Goal: Task Accomplishment & Management: Manage account settings

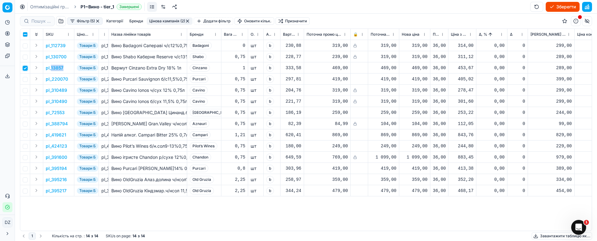
click at [23, 67] on input "checkbox" at bounding box center [25, 68] width 5 height 5
checkbox input "false"
drag, startPoint x: 24, startPoint y: 79, endPoint x: 41, endPoint y: 79, distance: 16.8
click at [25, 79] on input "checkbox" at bounding box center [25, 79] width 5 height 5
checkbox input "true"
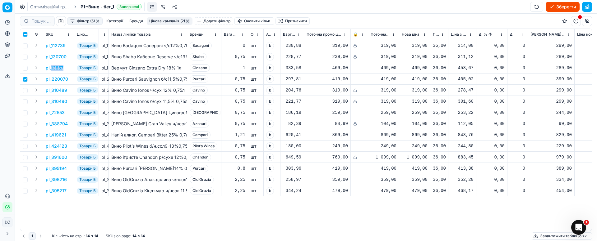
click at [54, 79] on p "pl_220070" at bounding box center [57, 79] width 22 height 6
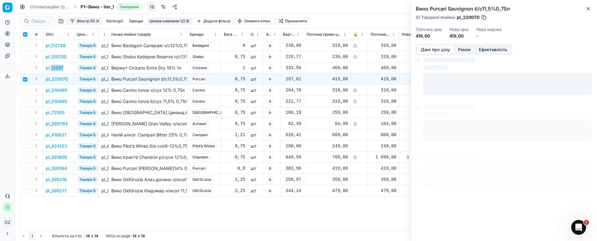
click at [464, 46] on button "Ринок" at bounding box center [464, 49] width 21 height 9
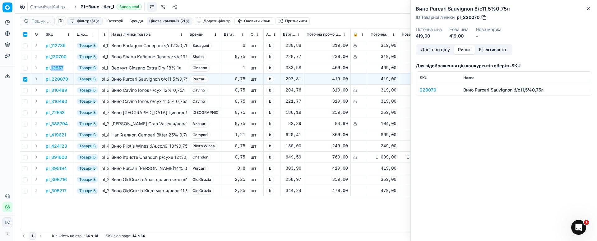
click at [463, 53] on button "Ринок" at bounding box center [464, 49] width 21 height 9
click at [432, 89] on div "220070" at bounding box center [438, 90] width 36 height 6
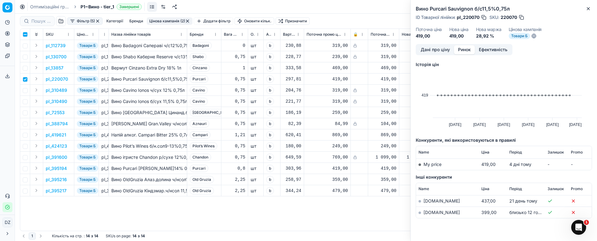
click at [427, 213] on link "[DOMAIN_NAME]" at bounding box center [441, 212] width 36 height 5
click at [586, 8] on icon "button" at bounding box center [587, 8] width 5 height 5
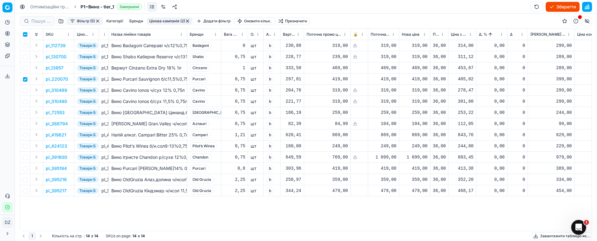
click at [420, 75] on div "419,00" at bounding box center [415, 79] width 26 height 11
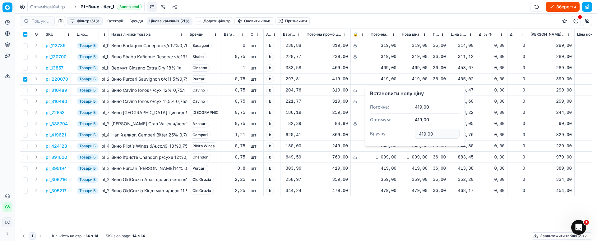
drag, startPoint x: 437, startPoint y: 133, endPoint x: 393, endPoint y: 132, distance: 43.8
click at [393, 132] on dl "Поточна: 419,00 Оптимум: 419,00 Вручну: 419.00" at bounding box center [415, 121] width 90 height 40
type input "414.00"
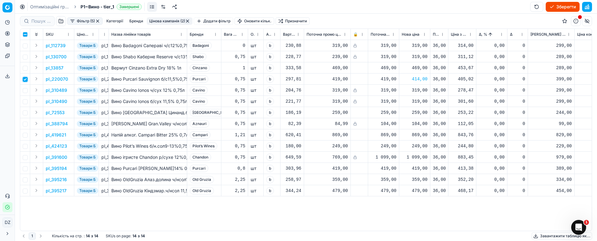
click at [25, 80] on input "checkbox" at bounding box center [25, 79] width 5 height 5
checkbox input "false"
click at [26, 114] on input "checkbox" at bounding box center [25, 113] width 5 height 5
checkbox input "true"
click at [55, 111] on p "pl_72553" at bounding box center [55, 113] width 19 height 6
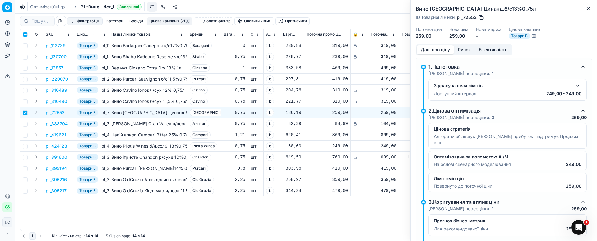
click at [467, 48] on button "Ринок" at bounding box center [464, 49] width 21 height 9
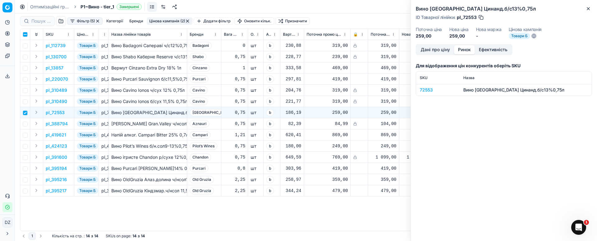
click at [425, 88] on div "72553" at bounding box center [438, 90] width 36 height 6
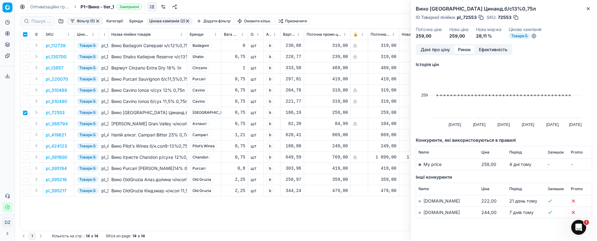
click at [430, 211] on link "[DOMAIN_NAME]" at bounding box center [441, 212] width 36 height 5
drag, startPoint x: 592, startPoint y: 5, endPoint x: 584, endPoint y: 13, distance: 11.0
click at [591, 5] on div "Вино Teliani Valley Цинанд.б/с13%0,75л ID Товарної лінійки : pl_72553 SKU : 725…" at bounding box center [503, 120] width 186 height 241
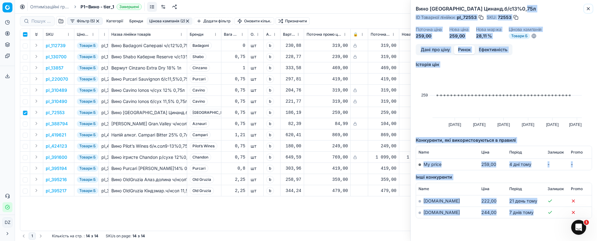
drag, startPoint x: 589, startPoint y: 9, endPoint x: 344, endPoint y: 71, distance: 252.7
click at [588, 10] on icon "button" at bounding box center [587, 8] width 5 height 5
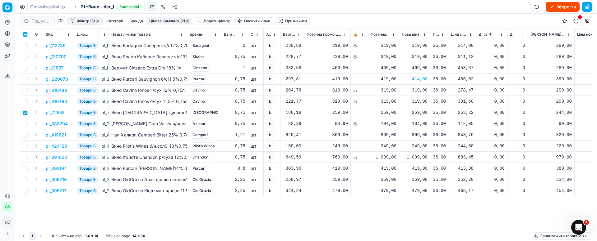
click at [420, 113] on div "259,00" at bounding box center [415, 113] width 26 height 6
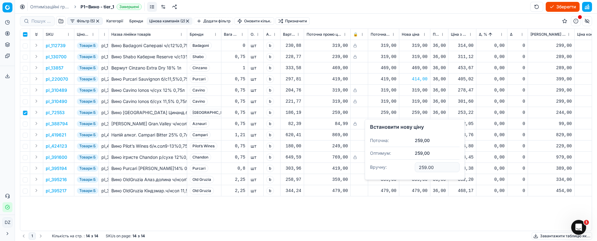
drag, startPoint x: 439, startPoint y: 170, endPoint x: 403, endPoint y: 163, distance: 36.6
click at [403, 163] on dl "Поточна: 259,00 Оптимум: 259,00 Вручну: 259.00" at bounding box center [415, 155] width 90 height 40
type input "254.00"
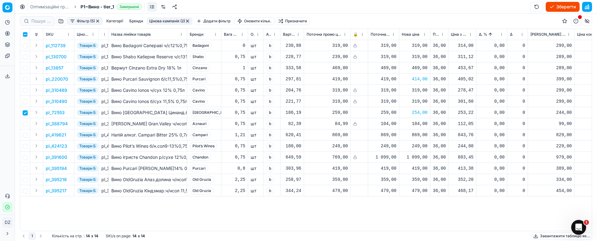
click at [26, 112] on input "checkbox" at bounding box center [25, 113] width 5 height 5
checkbox input "false"
click at [27, 135] on input "checkbox" at bounding box center [25, 135] width 5 height 5
checkbox input "true"
click at [58, 132] on p "pl_419621" at bounding box center [56, 135] width 21 height 6
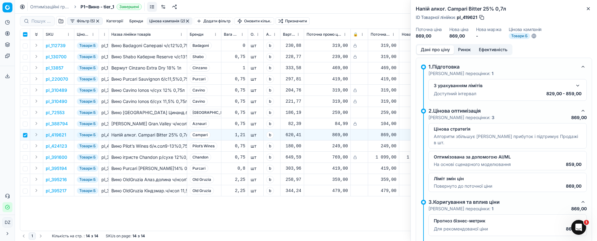
click at [467, 49] on button "Ринок" at bounding box center [464, 49] width 21 height 9
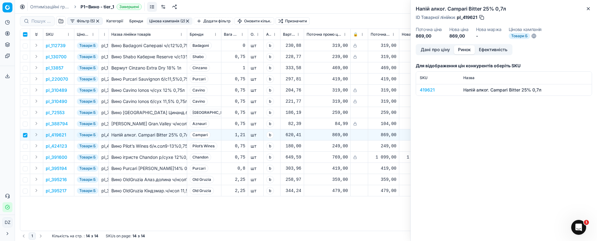
click at [424, 88] on div "419621" at bounding box center [438, 90] width 36 height 6
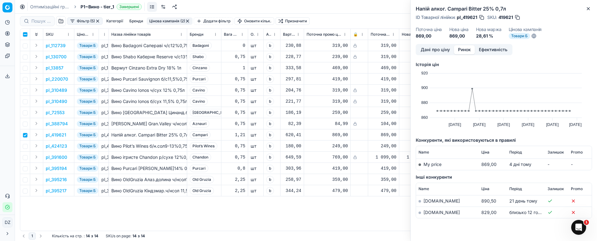
click at [432, 216] on td "[DOMAIN_NAME]" at bounding box center [447, 212] width 63 height 11
click at [430, 213] on link "[DOMAIN_NAME]" at bounding box center [441, 212] width 36 height 5
click at [589, 5] on button "Close" at bounding box center [587, 8] width 7 height 7
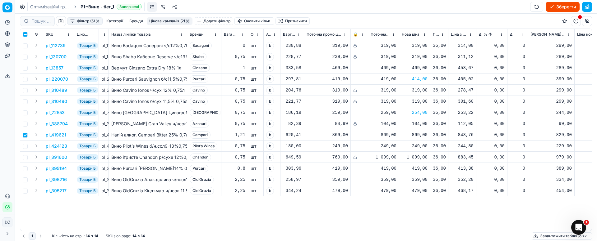
click at [419, 136] on div "869,00" at bounding box center [415, 135] width 26 height 6
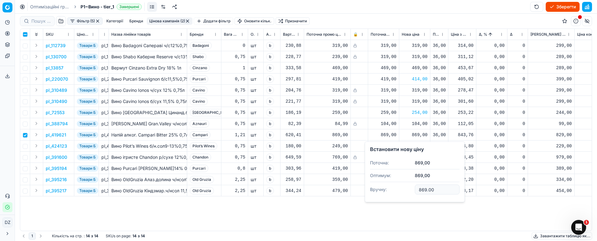
drag, startPoint x: 421, startPoint y: 190, endPoint x: 400, endPoint y: 188, distance: 20.9
click at [400, 188] on dl "Поточна: 869,00 Оптимум: 869,00 Вручну: 869.00" at bounding box center [415, 177] width 90 height 40
type input "859.00"
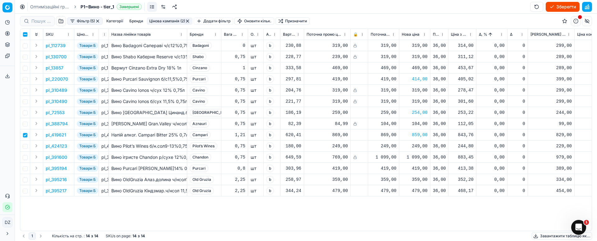
click at [28, 136] on td at bounding box center [25, 135] width 10 height 11
click at [27, 135] on input "checkbox" at bounding box center [25, 135] width 5 height 5
checkbox input "false"
click at [27, 146] on input "checkbox" at bounding box center [25, 146] width 5 height 5
checkbox input "true"
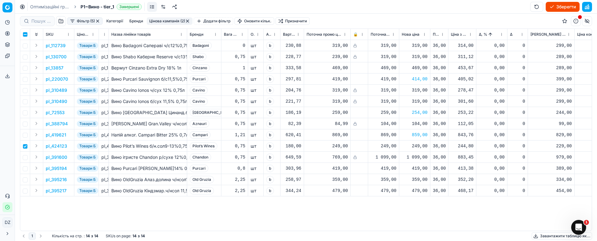
drag, startPoint x: 59, startPoint y: 147, endPoint x: 55, endPoint y: 149, distance: 3.8
click at [58, 147] on p "pl_424123" at bounding box center [56, 146] width 21 height 6
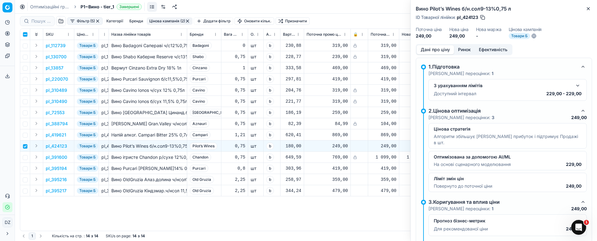
click at [468, 48] on button "Ринок" at bounding box center [464, 49] width 21 height 9
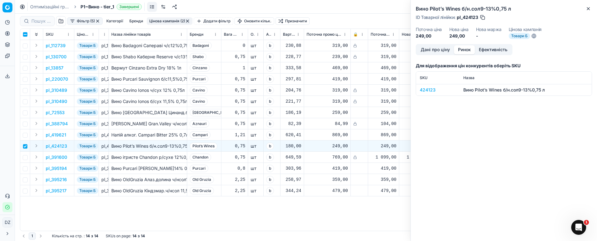
click at [429, 85] on td "424123" at bounding box center [438, 89] width 44 height 11
click at [429, 91] on div "424123" at bounding box center [438, 90] width 36 height 6
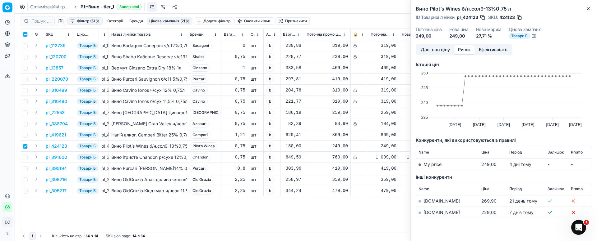
click at [428, 210] on link "[DOMAIN_NAME]" at bounding box center [441, 212] width 36 height 5
click at [590, 10] on icon "button" at bounding box center [587, 8] width 5 height 5
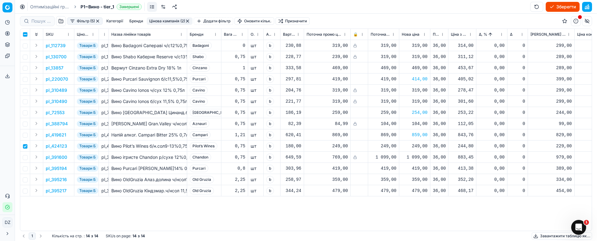
click at [417, 148] on div "249,00" at bounding box center [415, 146] width 26 height 6
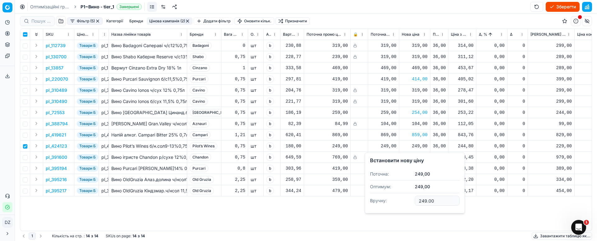
drag, startPoint x: 441, startPoint y: 204, endPoint x: 375, endPoint y: 196, distance: 66.3
click at [375, 196] on dl "Поточна: 249,00 Оптимум: 249,00 Вручну: 249.00" at bounding box center [415, 188] width 90 height 40
type input "239.00"
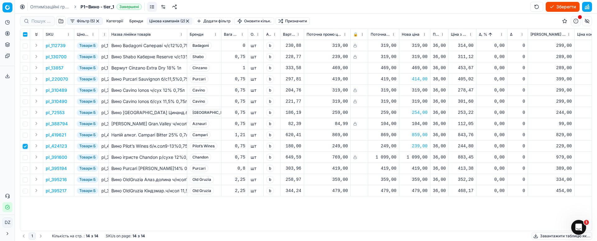
click at [24, 146] on input "checkbox" at bounding box center [25, 146] width 5 height 5
checkbox input "false"
click at [56, 167] on p "pl_395194" at bounding box center [56, 169] width 21 height 6
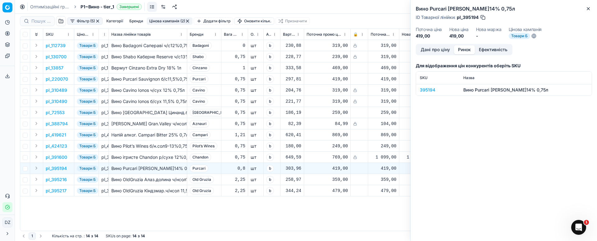
click at [464, 50] on button "Ринок" at bounding box center [464, 49] width 21 height 9
click at [424, 90] on div "395194" at bounding box center [438, 90] width 36 height 6
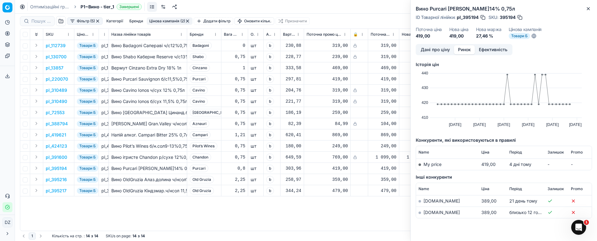
click at [429, 214] on link "[DOMAIN_NAME]" at bounding box center [441, 212] width 36 height 5
click at [588, 9] on icon "button" at bounding box center [588, 8] width 2 height 2
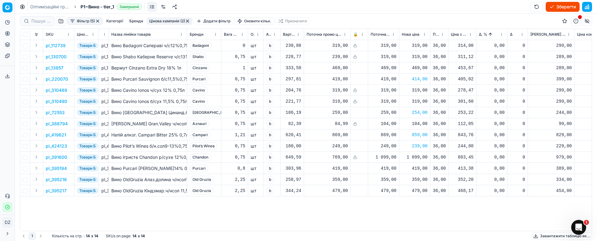
click at [418, 169] on div "419,00" at bounding box center [415, 169] width 26 height 6
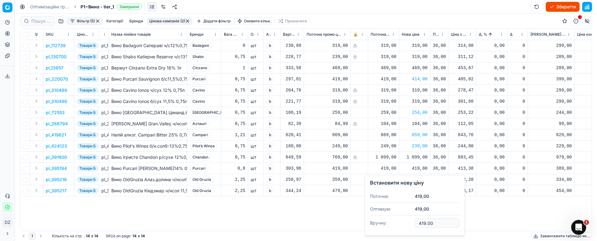
drag, startPoint x: 440, startPoint y: 221, endPoint x: 393, endPoint y: 219, distance: 46.3
click at [393, 219] on dl "Поточна: 419,00 Оптимум: 419,00 Вручну: 419.00" at bounding box center [415, 211] width 90 height 40
type input "399.00"
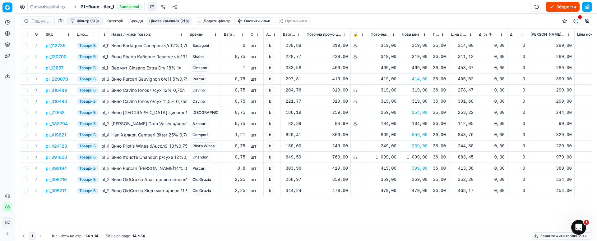
click at [50, 180] on p "pl_395216" at bounding box center [56, 180] width 21 height 6
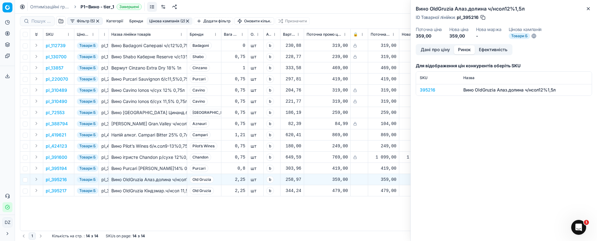
drag, startPoint x: 468, startPoint y: 48, endPoint x: 450, endPoint y: 74, distance: 32.1
click at [468, 48] on button "Ринок" at bounding box center [464, 49] width 21 height 9
click at [430, 88] on div "395216" at bounding box center [438, 90] width 36 height 6
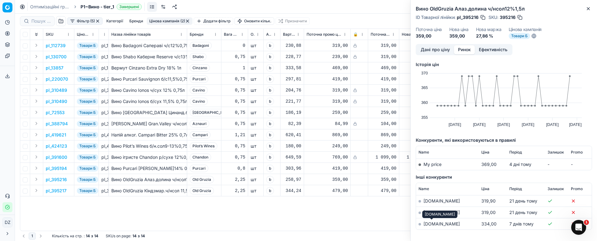
click at [431, 223] on link "[DOMAIN_NAME]" at bounding box center [441, 224] width 36 height 5
click at [587, 8] on icon "button" at bounding box center [587, 8] width 5 height 5
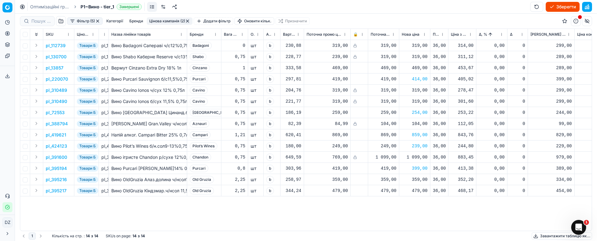
click at [420, 179] on div "359,00" at bounding box center [415, 180] width 26 height 6
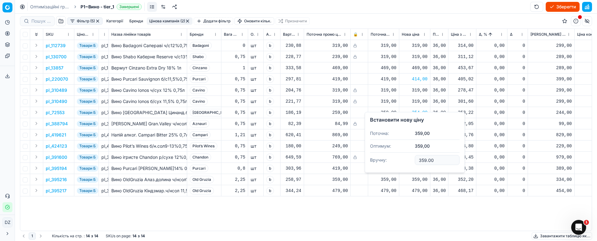
drag, startPoint x: 440, startPoint y: 162, endPoint x: 415, endPoint y: 165, distance: 24.7
click at [413, 161] on dl "Поточна: 359,00 Оптимум: 359,00 Вручну: 359.00" at bounding box center [415, 147] width 90 height 40
type input "349.00"
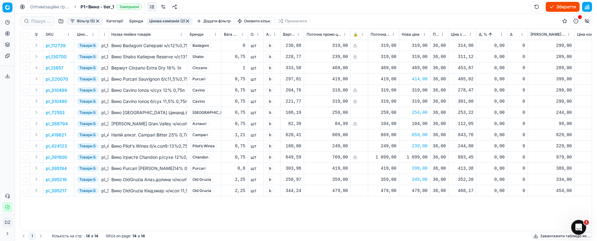
click at [417, 191] on div "479,00" at bounding box center [415, 191] width 26 height 6
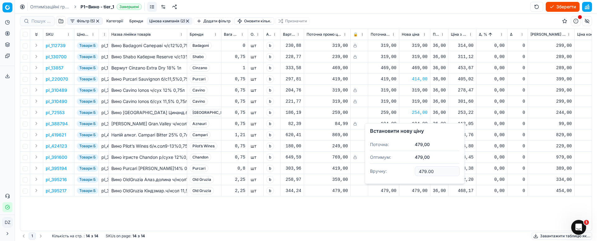
drag, startPoint x: 440, startPoint y: 172, endPoint x: 395, endPoint y: 169, distance: 44.5
click at [395, 169] on dl "Поточна: 479,00 Оптимум: 479,00 Вручну: 479.00" at bounding box center [415, 159] width 90 height 40
type input "469.00"
click at [385, 208] on div "pl_112739 Товари Б pl_112739 Вино Badagoni Сапераві ч/с12%0,75л Badagoni 0 шт b…" at bounding box center [305, 135] width 571 height 191
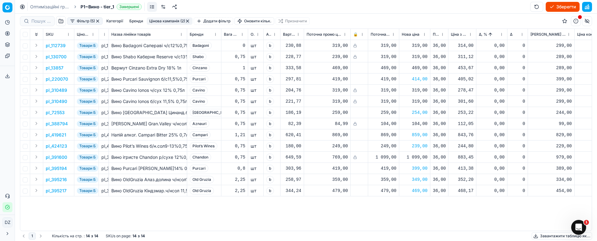
click at [98, 22] on button "button" at bounding box center [97, 21] width 5 height 5
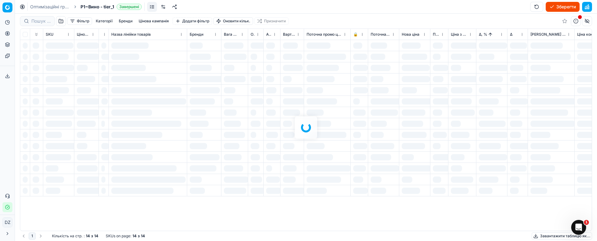
click at [61, 21] on div at bounding box center [306, 128] width 582 height 228
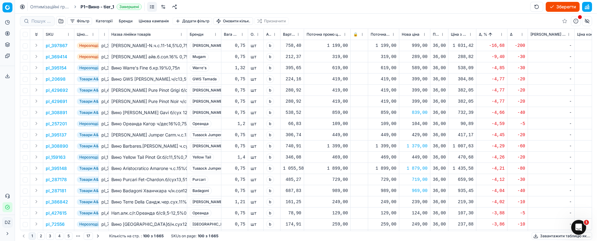
click at [61, 20] on button "button" at bounding box center [61, 21] width 10 height 10
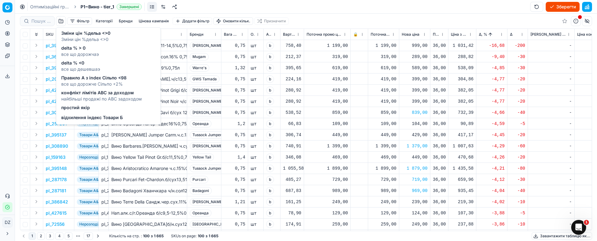
click at [95, 115] on span "відхилення індекс Товари Б" at bounding box center [92, 118] width 62 height 6
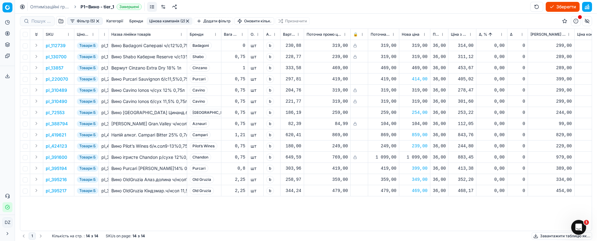
drag, startPoint x: 99, startPoint y: 21, endPoint x: 58, endPoint y: 36, distance: 43.1
click at [98, 21] on button "button" at bounding box center [97, 21] width 5 height 5
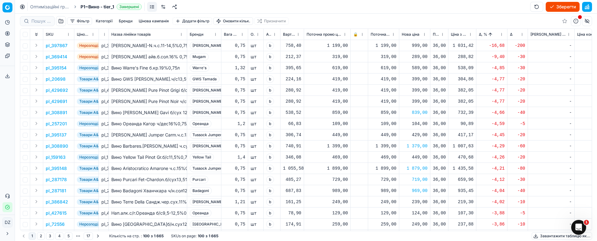
click at [62, 21] on button "button" at bounding box center [61, 21] width 10 height 10
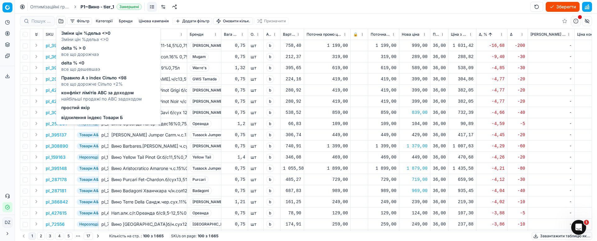
click at [104, 98] on span "найбільші продажі по АВС задоходом" at bounding box center [101, 99] width 80 height 6
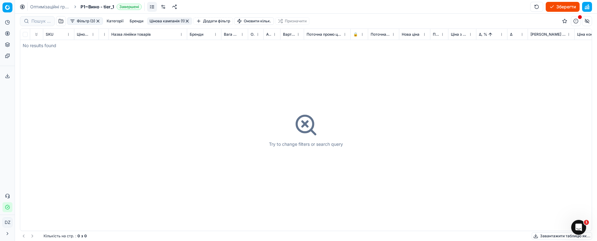
click at [98, 21] on button "button" at bounding box center [97, 21] width 5 height 5
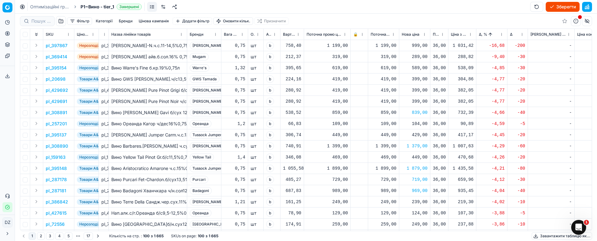
click at [62, 21] on button "button" at bounding box center [61, 21] width 10 height 10
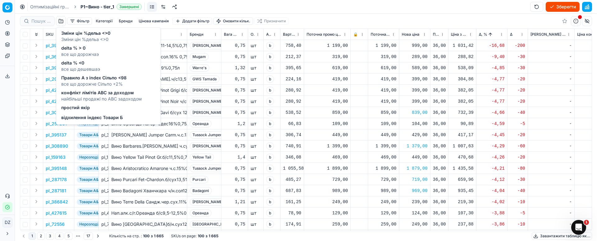
click at [114, 79] on span "Правило А з index Сільпо <98" at bounding box center [93, 78] width 65 height 6
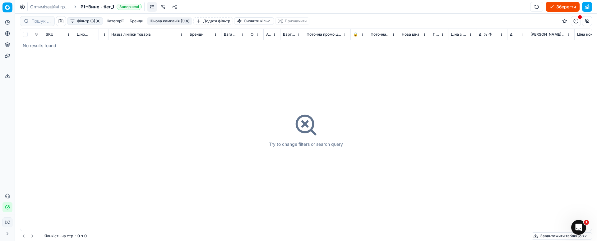
drag, startPoint x: 188, startPoint y: 20, endPoint x: 197, endPoint y: 94, distance: 74.3
click at [187, 20] on button "button" at bounding box center [187, 21] width 5 height 5
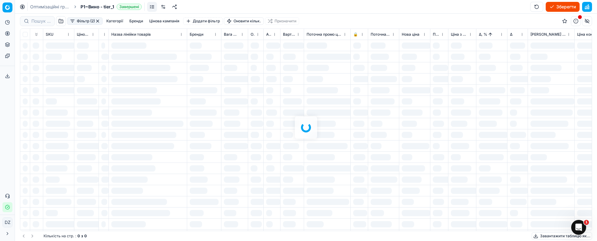
drag, startPoint x: 197, startPoint y: 94, endPoint x: 200, endPoint y: 98, distance: 4.5
click at [198, 94] on div at bounding box center [306, 128] width 582 height 228
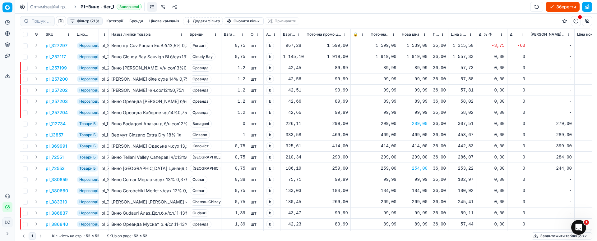
click at [563, 5] on button "Зберегти" at bounding box center [562, 7] width 34 height 10
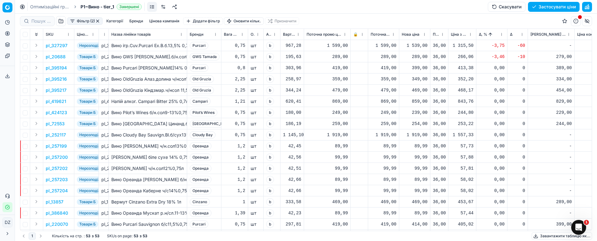
click at [419, 46] on div "1 539,00" at bounding box center [415, 46] width 26 height 6
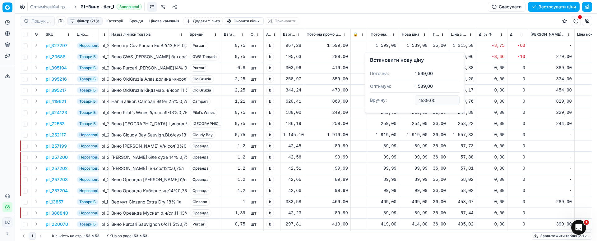
drag, startPoint x: 295, startPoint y: 85, endPoint x: 234, endPoint y: 47, distance: 72.4
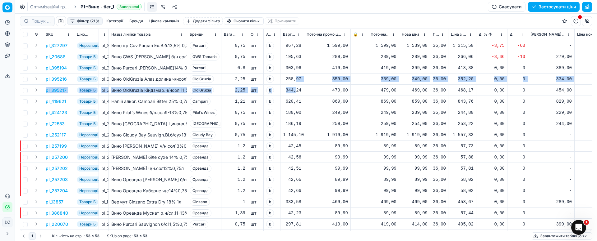
click at [169, 22] on button "Цінова кампанія" at bounding box center [164, 20] width 35 height 7
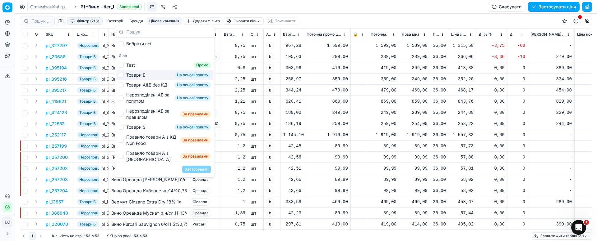
click at [149, 75] on div "Товари Б На основі попиту" at bounding box center [164, 75] width 97 height 10
checkbox input "true"
click at [198, 170] on button "Застосувати" at bounding box center [196, 169] width 29 height 7
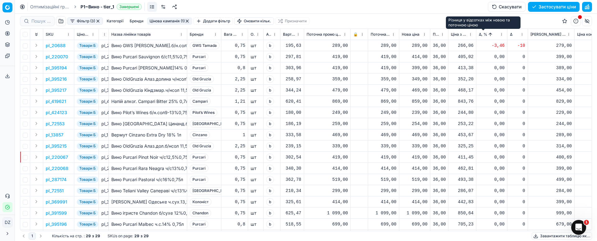
click at [480, 35] on span "Δ, %" at bounding box center [483, 34] width 8 height 5
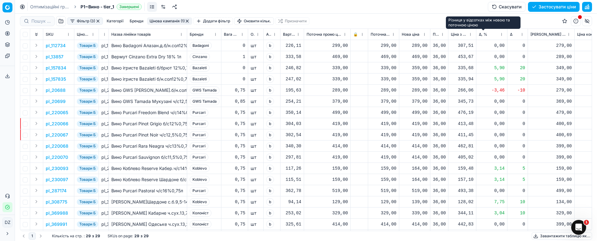
click at [480, 35] on span "Δ, %" at bounding box center [483, 34] width 8 height 5
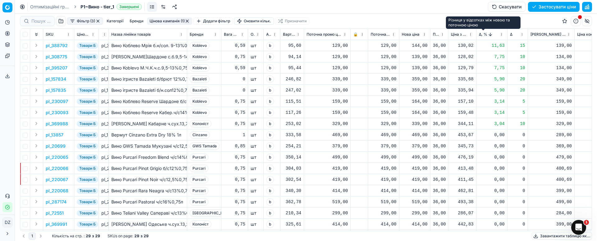
click at [481, 33] on span "Δ, %" at bounding box center [483, 34] width 8 height 5
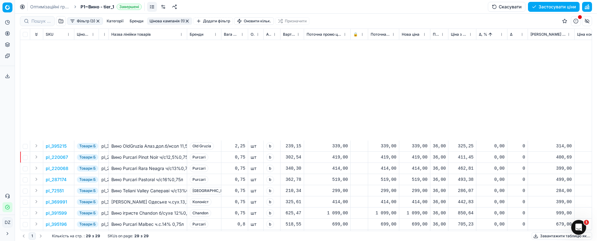
scroll to position [140, 0]
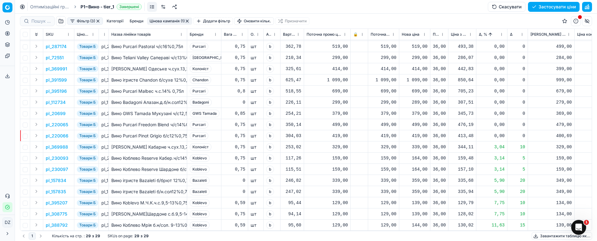
click at [188, 19] on button "button" at bounding box center [187, 21] width 5 height 5
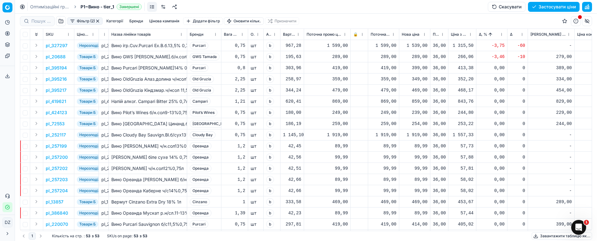
click at [479, 34] on span "Δ, %" at bounding box center [483, 34] width 8 height 5
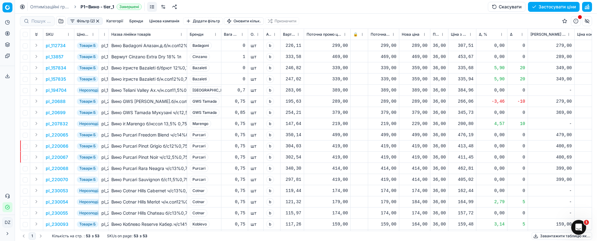
click at [480, 34] on span "Δ, %" at bounding box center [483, 34] width 8 height 5
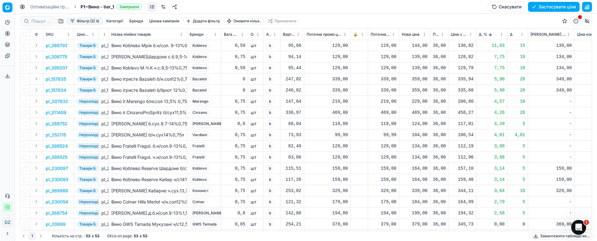
click at [482, 34] on span "Δ, %" at bounding box center [483, 34] width 8 height 5
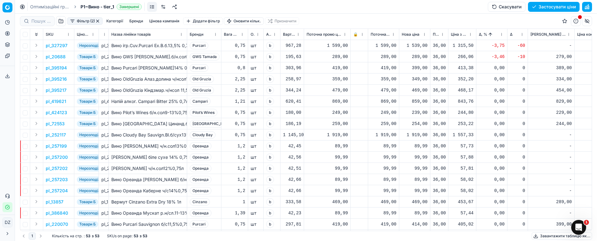
click at [419, 46] on div "1 539,00" at bounding box center [415, 46] width 26 height 6
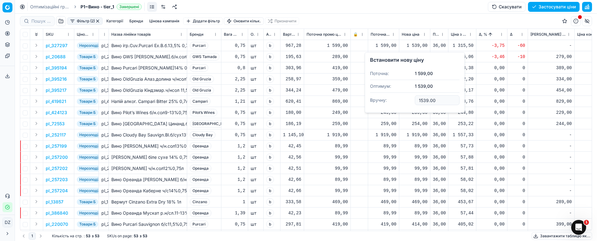
drag, startPoint x: 440, startPoint y: 101, endPoint x: 407, endPoint y: 102, distance: 33.3
click at [407, 102] on dl "Поточна: 1 599,00 Оптимум: 1 539,00 Вручну: 1539.00" at bounding box center [415, 87] width 90 height 40
type input "1579.00"
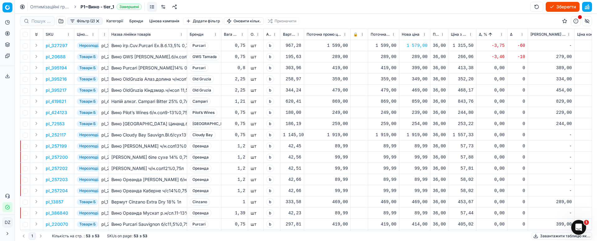
click at [560, 7] on button "Зберегти" at bounding box center [562, 7] width 34 height 10
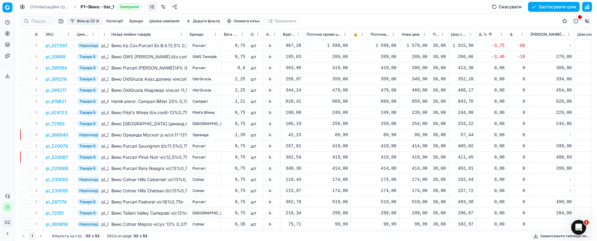
drag, startPoint x: 551, startPoint y: 9, endPoint x: 549, endPoint y: 11, distance: 3.5
click at [552, 9] on button "Застосувати ціни" at bounding box center [554, 7] width 52 height 10
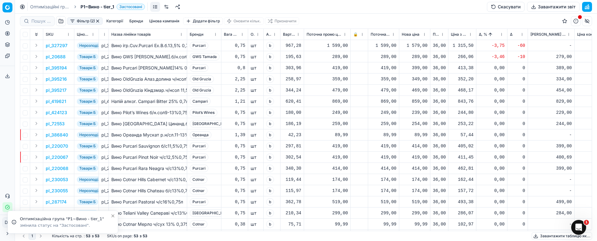
click at [548, 8] on button "Завантажити звіт" at bounding box center [553, 7] width 53 height 10
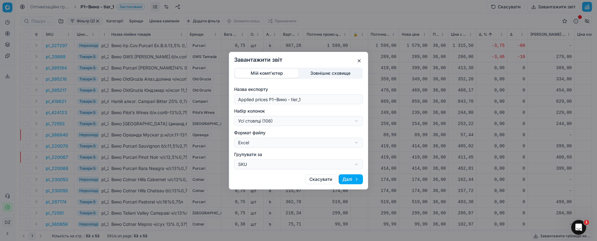
click at [285, 121] on div "Завантажити звіт Мій комп'ютер Зовнішнє сховище Назва експорту Applied prices P…" at bounding box center [298, 120] width 597 height 241
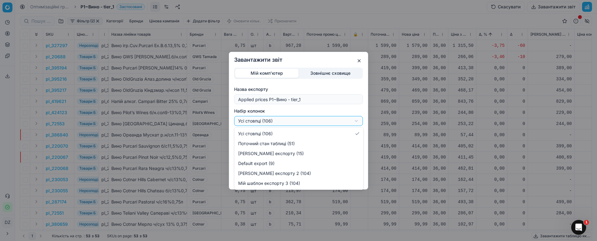
select select "custom"
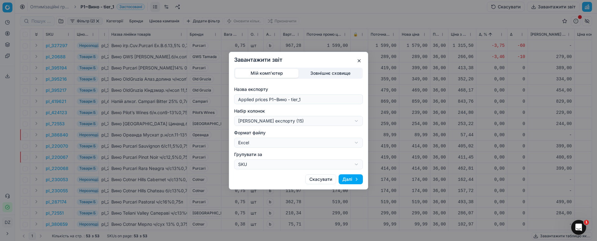
click at [351, 180] on button "Далі" at bounding box center [350, 180] width 24 height 10
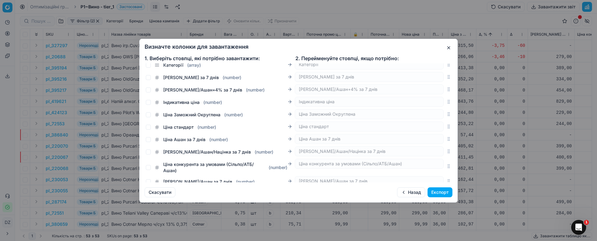
scroll to position [1273, 0]
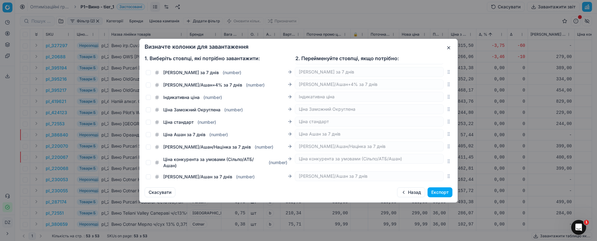
click at [182, 134] on span "Ціна Ашан за 7 днів" at bounding box center [184, 135] width 42 height 6
click at [151, 134] on input "Ціна Ашан за 7 днів ( number )" at bounding box center [148, 134] width 5 height 5
checkbox input "true"
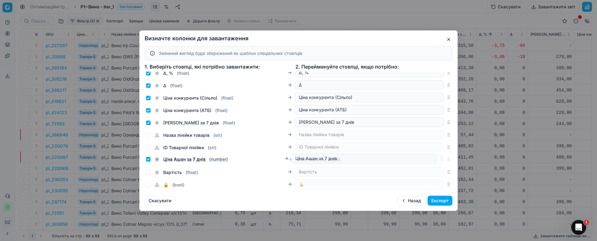
scroll to position [131, 0]
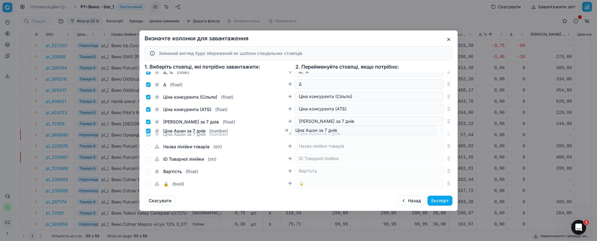
drag, startPoint x: 442, startPoint y: 144, endPoint x: 456, endPoint y: 132, distance: 19.0
click at [456, 132] on div "Категорії ( array ) Категорії Бренди ( array ) Бренди SKU ( str ) SKU Назва ( s…" at bounding box center [299, 131] width 318 height 119
drag, startPoint x: 440, startPoint y: 110, endPoint x: 440, endPoint y: 100, distance: 10.3
click at [440, 100] on div "Ціна конкурента (АТБ) ( float ) Ціна конкурента (АТБ)" at bounding box center [299, 96] width 308 height 12
click at [439, 199] on button "Експорт" at bounding box center [439, 201] width 25 height 10
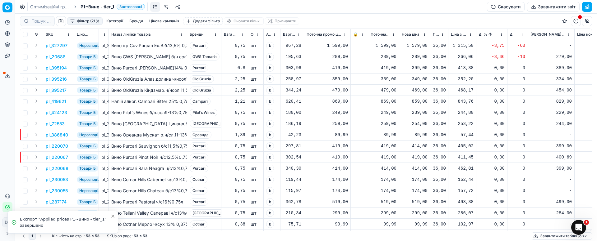
click at [7, 77] on line at bounding box center [7, 75] width 0 height 2
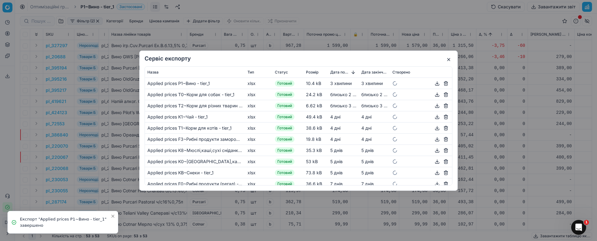
click at [433, 83] on button "button" at bounding box center [436, 83] width 7 height 7
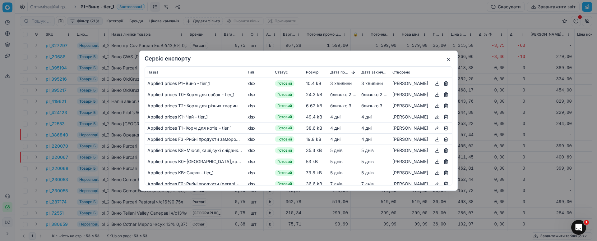
drag, startPoint x: 453, startPoint y: 61, endPoint x: 450, endPoint y: 59, distance: 3.3
click at [450, 60] on div "Сервіс експорту Назва Тип Статус Розмір Дата початку Дата закінчення Створено A…" at bounding box center [298, 121] width 318 height 140
click at [448, 59] on button "button" at bounding box center [448, 59] width 7 height 7
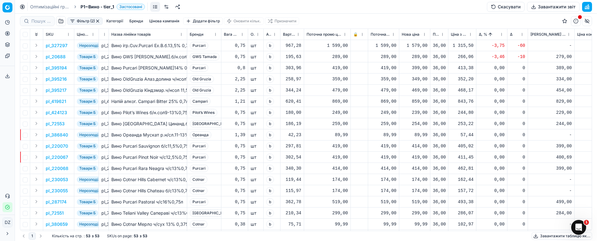
click at [9, 33] on circle at bounding box center [7, 33] width 4 height 4
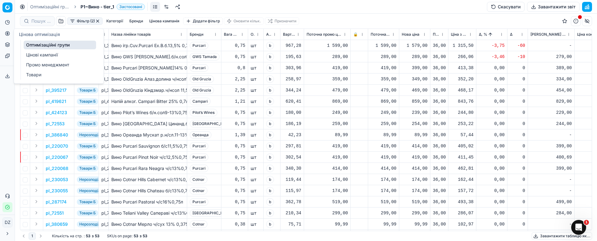
click at [50, 47] on link "Оптимізаційні групи" at bounding box center [60, 45] width 72 height 9
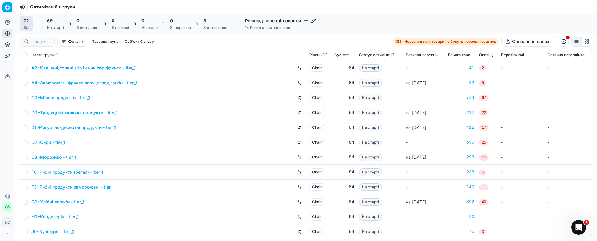
click at [306, 20] on icon "button" at bounding box center [305, 20] width 5 height 5
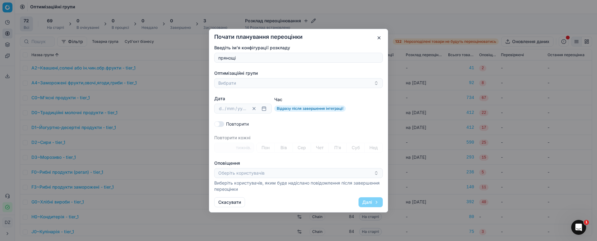
type input "прянощі"
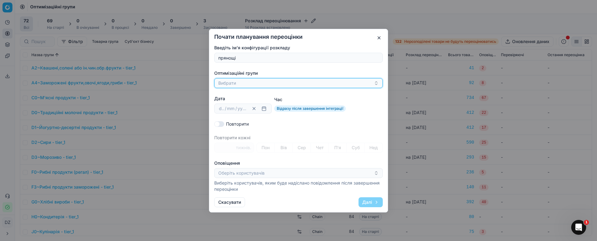
click at [256, 81] on button "Вибрати" at bounding box center [298, 83] width 168 height 10
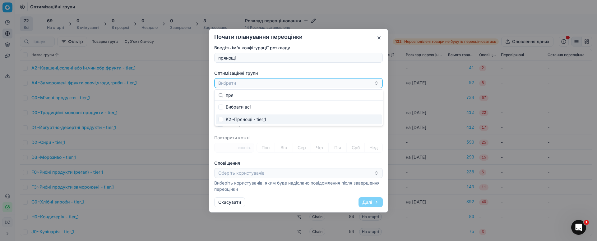
type input "пря"
click at [249, 119] on div "K2~Прянощі - tier_1" at bounding box center [299, 120] width 166 height 10
checkbox input "true"
click at [273, 134] on div "Введіть ім'я конфігурації розкладу прянощі Оптимізаційні групи K2~Прянощі - tie…" at bounding box center [298, 119] width 168 height 148
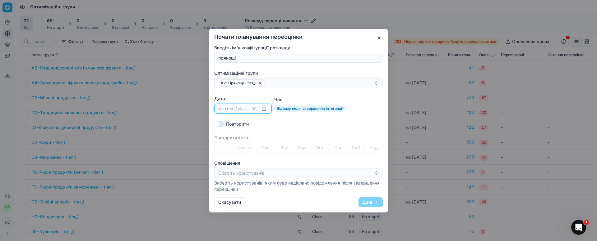
click at [264, 109] on button "button" at bounding box center [263, 108] width 7 height 7
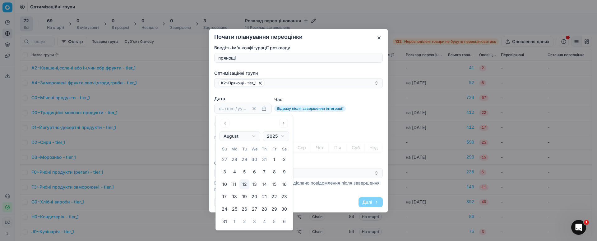
click at [253, 185] on button "13" at bounding box center [254, 185] width 10 height 10
type input "13"
type input "08"
type input "2025"
click at [307, 161] on label "Оповіщення" at bounding box center [298, 163] width 168 height 6
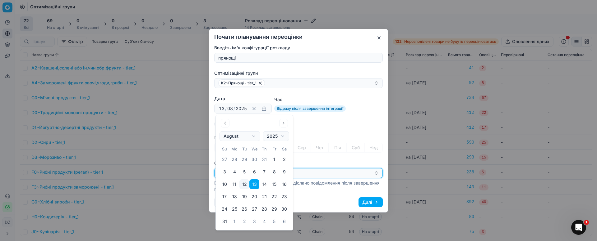
click at [307, 168] on button "Оберіть користувачів" at bounding box center [298, 173] width 168 height 10
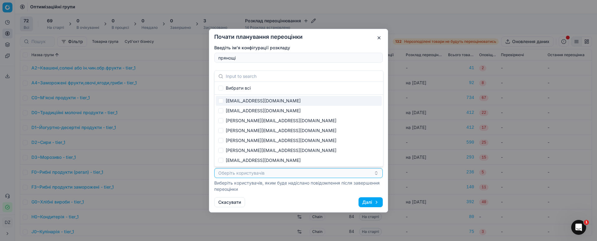
click at [263, 101] on div "[EMAIL_ADDRESS][DOMAIN_NAME]" at bounding box center [299, 101] width 166 height 10
checkbox input "true"
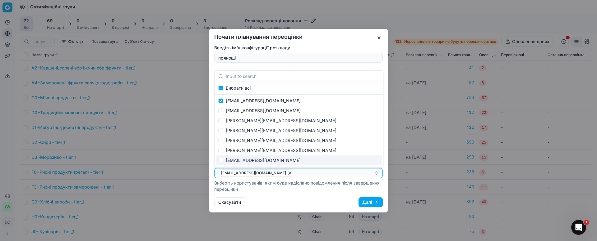
click at [319, 200] on div "Скасувати Далі" at bounding box center [298, 203] width 168 height 10
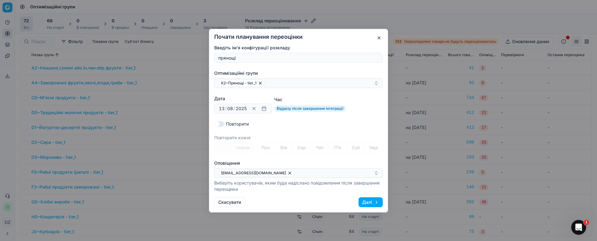
click at [368, 203] on button "Далі" at bounding box center [370, 203] width 24 height 10
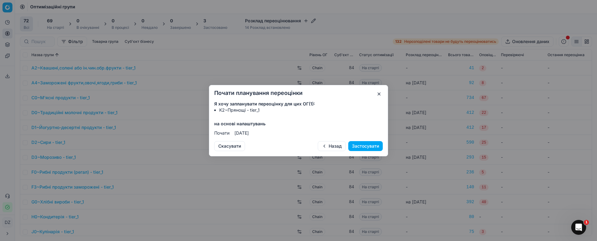
click at [366, 148] on button "Застосувати" at bounding box center [365, 146] width 34 height 10
